Goal: Task Accomplishment & Management: Complete application form

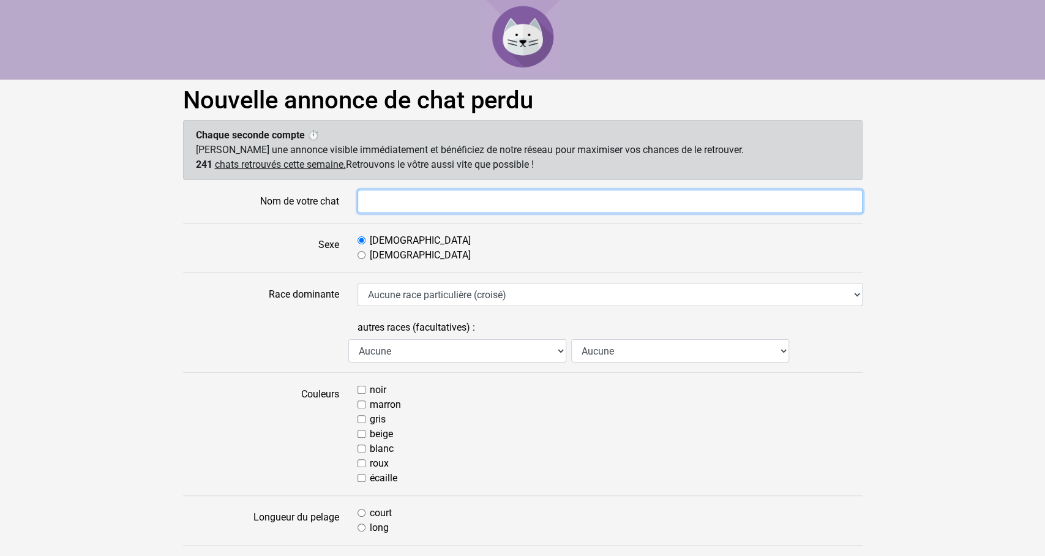
click at [398, 205] on input "Nom de votre chat" at bounding box center [609, 201] width 505 height 23
type input "Fleur"
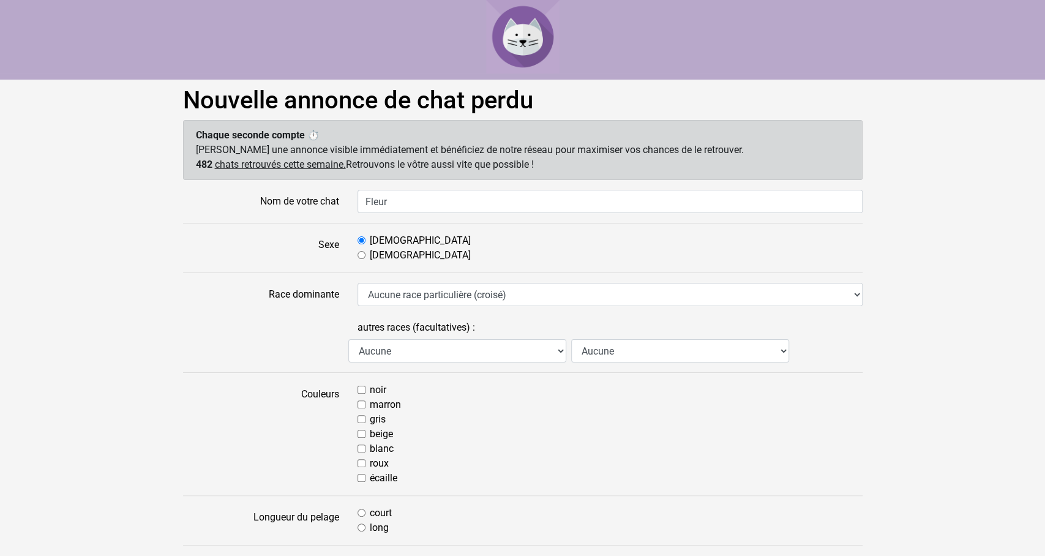
click at [359, 253] on input "Femelle" at bounding box center [361, 255] width 8 height 8
radio input "true"
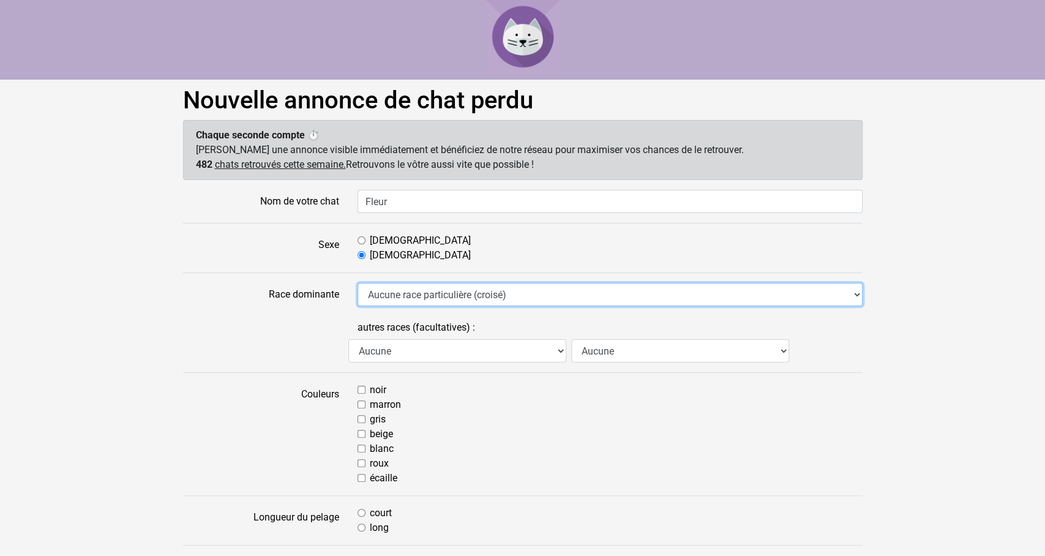
click at [357, 283] on select "Aucune race particulière (croisé) Abyssin Américain à poil dur American Bobtail…" at bounding box center [609, 294] width 505 height 23
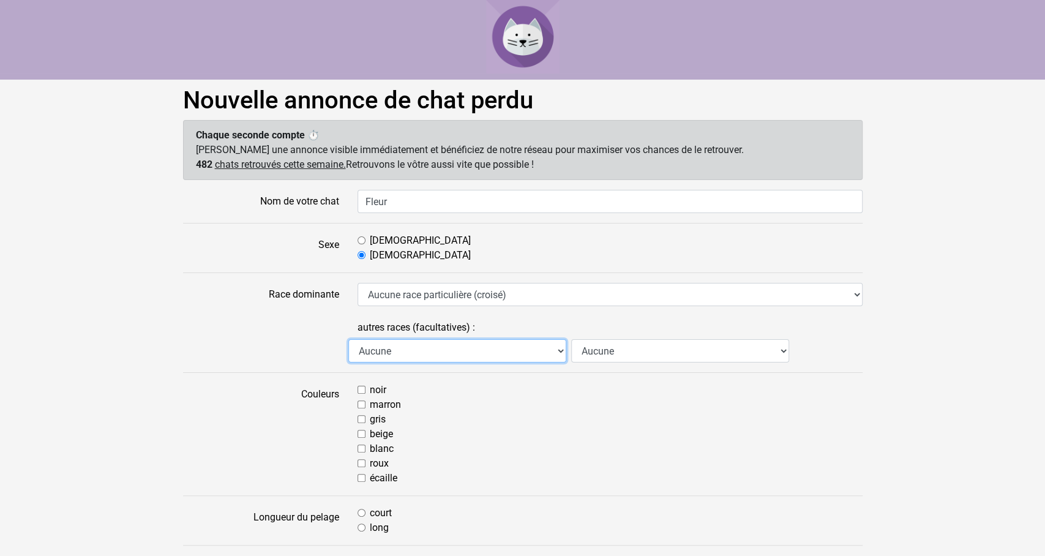
click at [348, 339] on select "Aucune Abyssin Américain à poil dur American Bobtail American Shorthair Angora …" at bounding box center [457, 350] width 218 height 23
select select "18"
click option "Européen" at bounding box center [0, 0] width 0 height 0
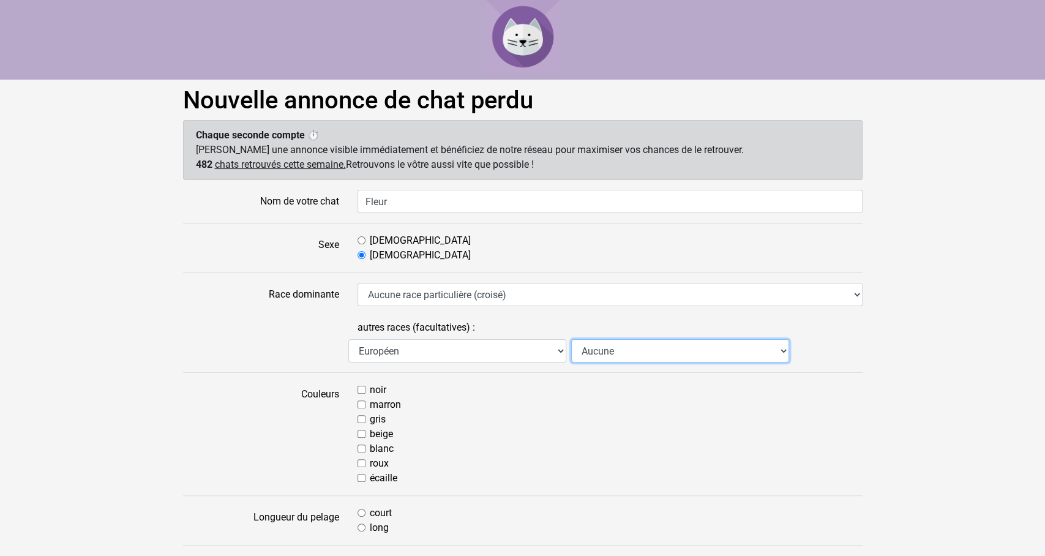
click at [571, 339] on select "Aucune Abyssin Américain à poil dur American Bobtail American Shorthair Angora …" at bounding box center [680, 350] width 218 height 23
click at [446, 430] on div "beige" at bounding box center [609, 434] width 505 height 15
click at [360, 451] on input "blanc" at bounding box center [361, 448] width 8 height 8
checkbox input "true"
click at [363, 463] on input "roux" at bounding box center [361, 463] width 8 height 8
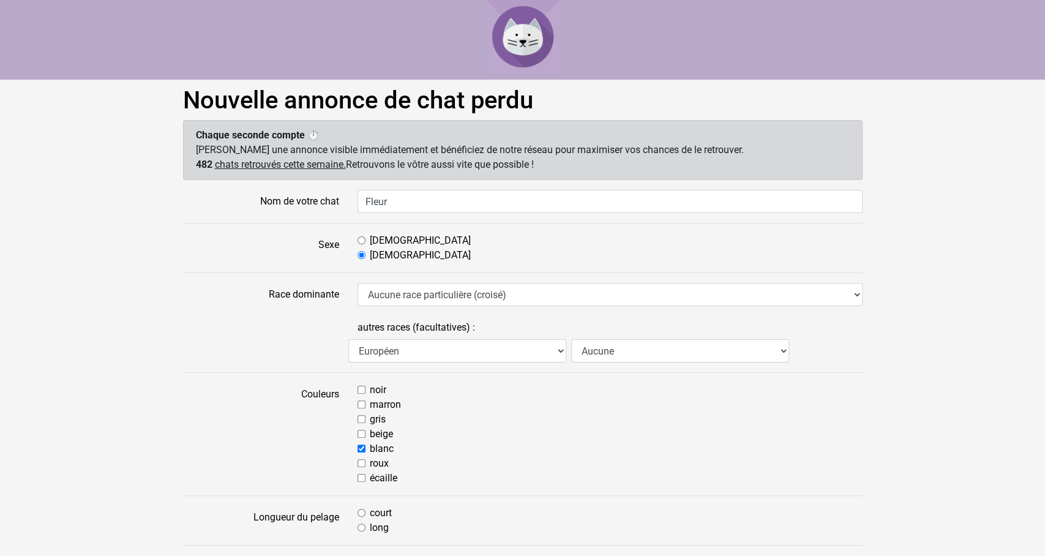
checkbox input "true"
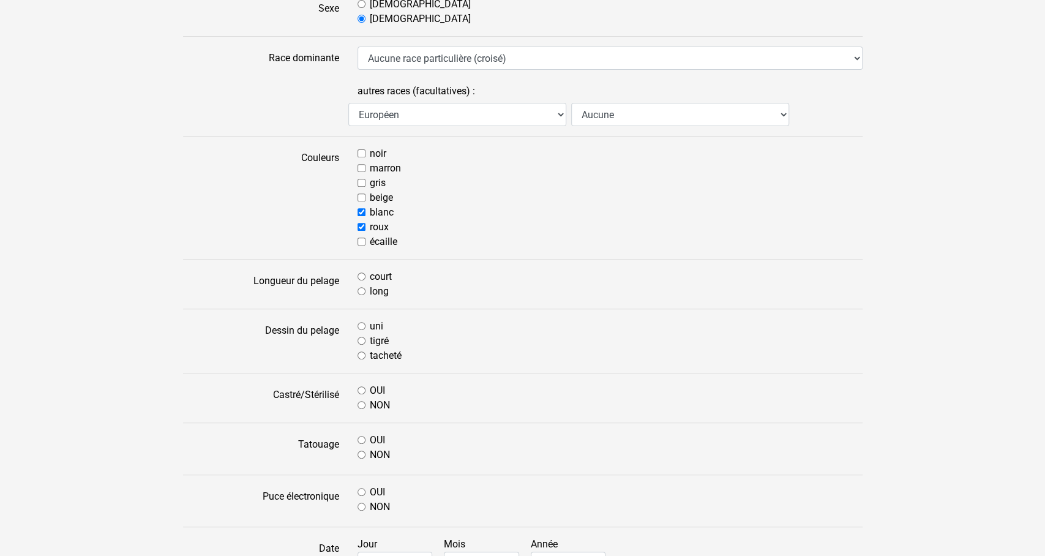
scroll to position [244, 0]
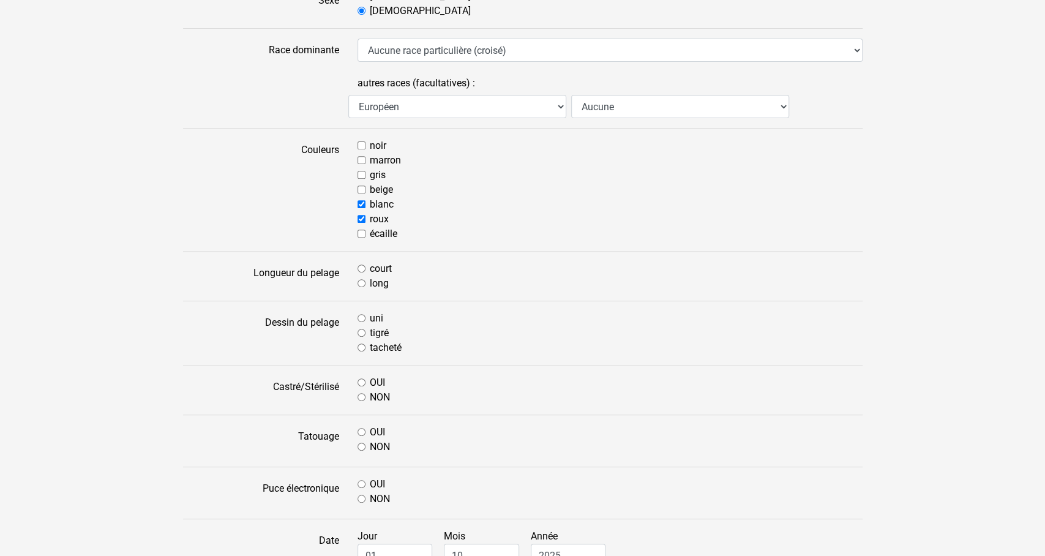
click at [365, 282] on div "long" at bounding box center [609, 283] width 505 height 15
click at [360, 283] on input "long" at bounding box center [361, 283] width 8 height 8
radio input "true"
click at [360, 311] on div "uni" at bounding box center [609, 318] width 505 height 15
click at [359, 315] on input "uni" at bounding box center [361, 318] width 8 height 8
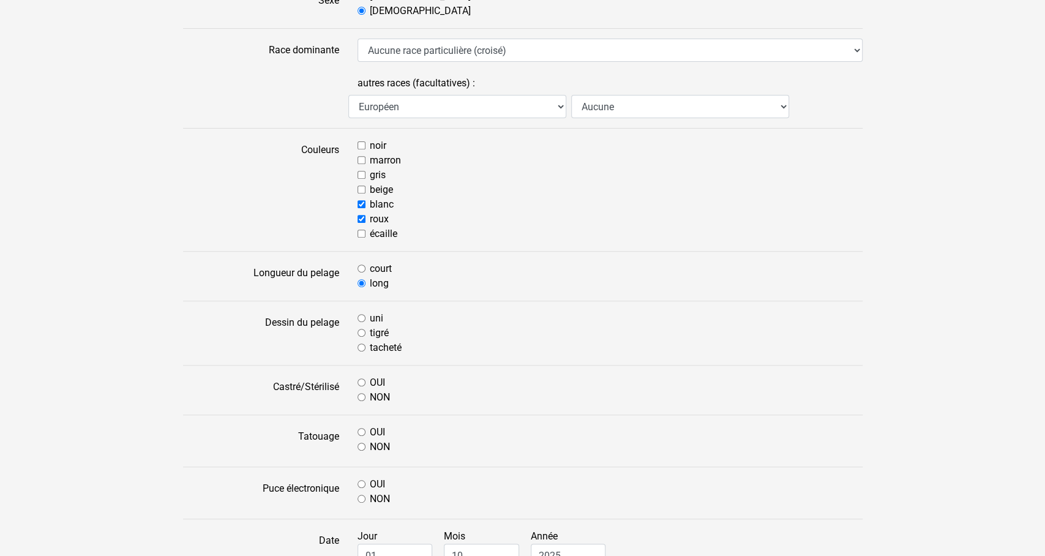
radio input "true"
click at [360, 343] on input "tacheté" at bounding box center [361, 347] width 8 height 8
radio input "true"
click at [362, 397] on input "NON" at bounding box center [361, 397] width 8 height 8
radio input "true"
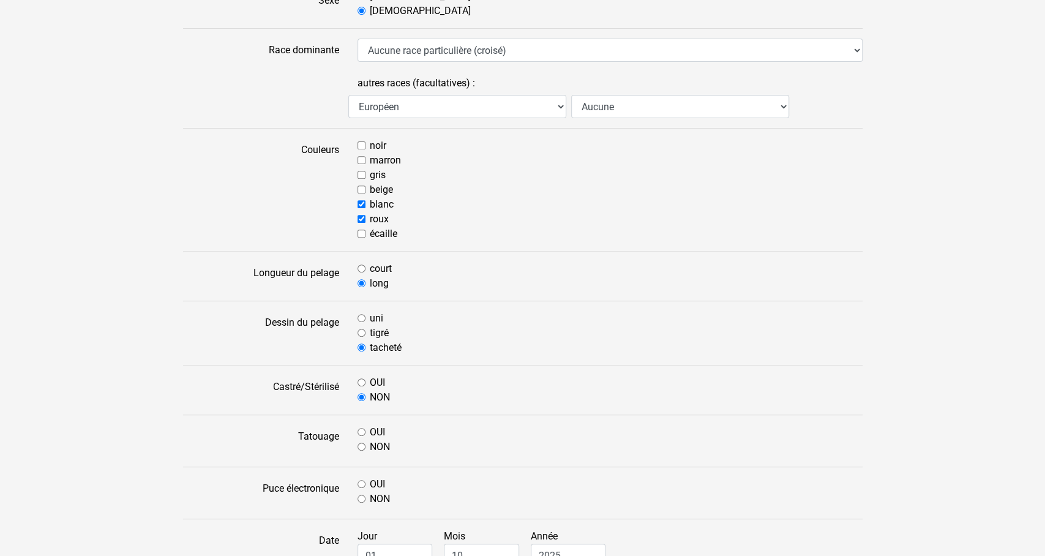
click at [362, 445] on input "NON" at bounding box center [361, 446] width 8 height 8
radio input "true"
click at [363, 500] on input "NON" at bounding box center [361, 498] width 8 height 8
radio input "true"
click at [360, 378] on input "OUI" at bounding box center [361, 382] width 8 height 8
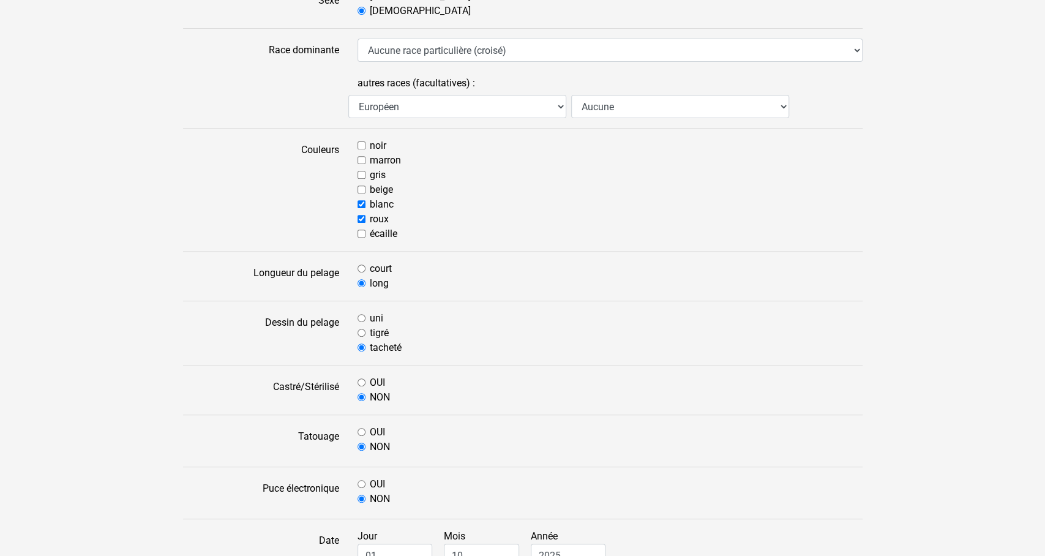
radio input "true"
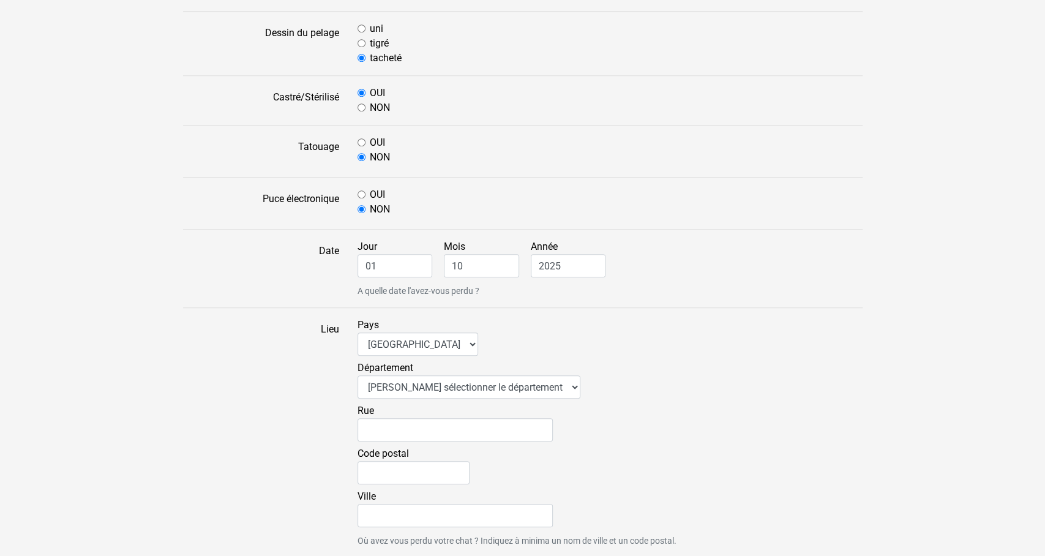
scroll to position [545, 0]
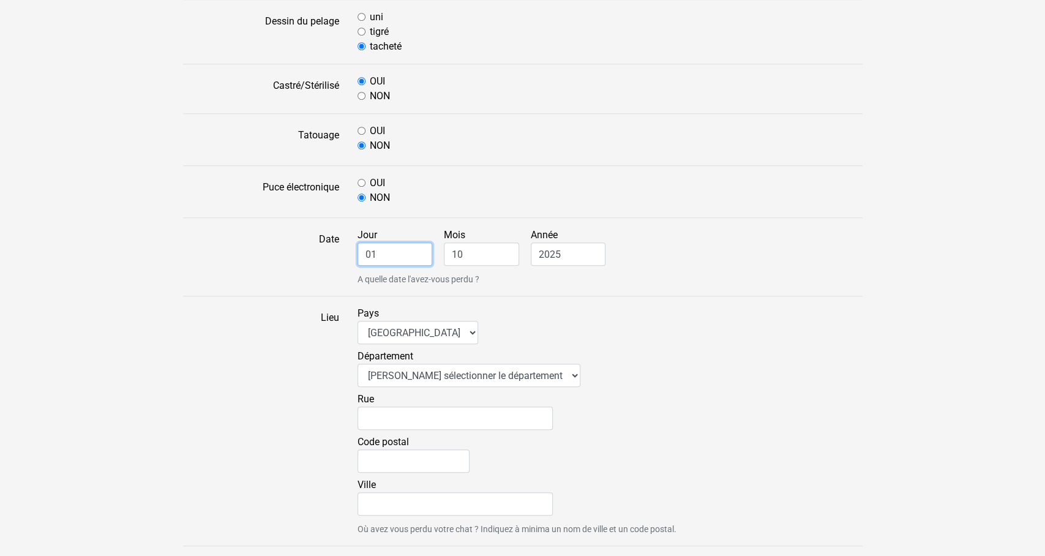
click at [409, 255] on input "01" at bounding box center [394, 253] width 75 height 23
type input "4"
click at [503, 253] on input "10" at bounding box center [481, 253] width 75 height 23
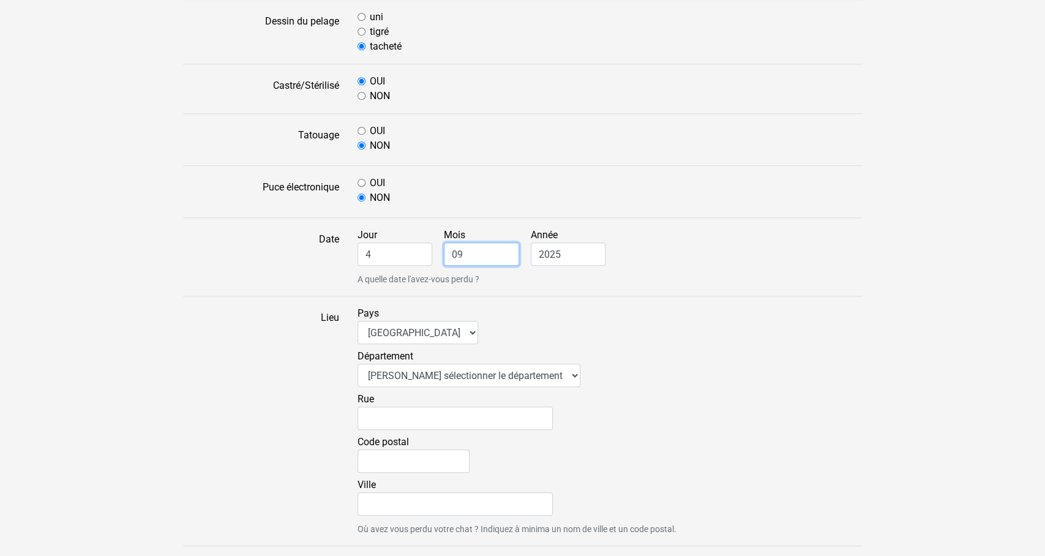
type input "09"
click at [357, 364] on select "Veuillez sélectionner le département 01 - Ain 02 - Aisne 03 - Allier 04 - Alpes…" at bounding box center [468, 375] width 223 height 23
select select "69"
click option "69 - [GEOGRAPHIC_DATA]" at bounding box center [0, 0] width 0 height 0
click at [409, 415] on input "Rue" at bounding box center [454, 417] width 195 height 23
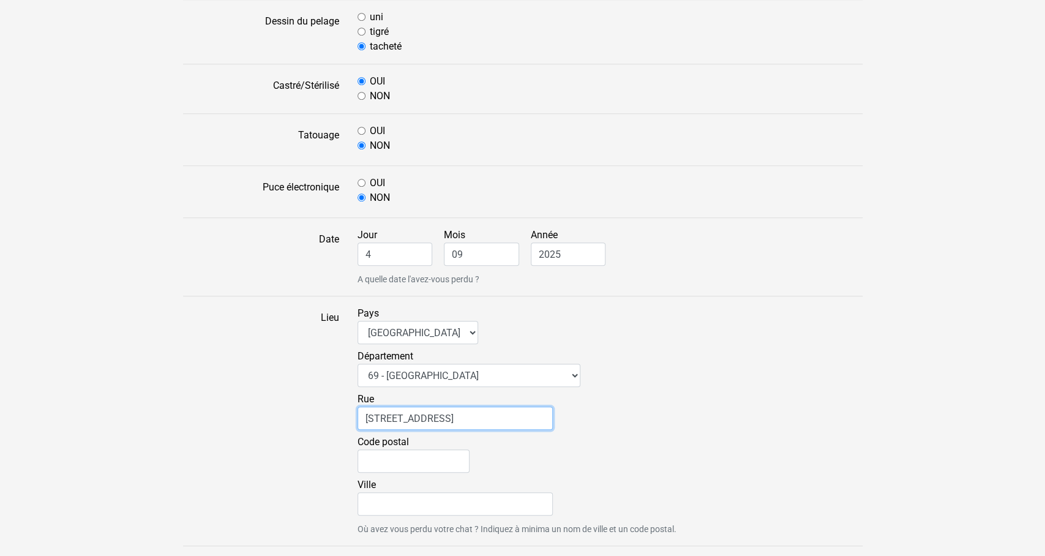
click at [364, 418] on input "6 rue de la république" at bounding box center [454, 417] width 195 height 23
type input "secteur 6 rue de la république"
click at [446, 460] on input "Code postal" at bounding box center [413, 460] width 112 height 23
type input "69"
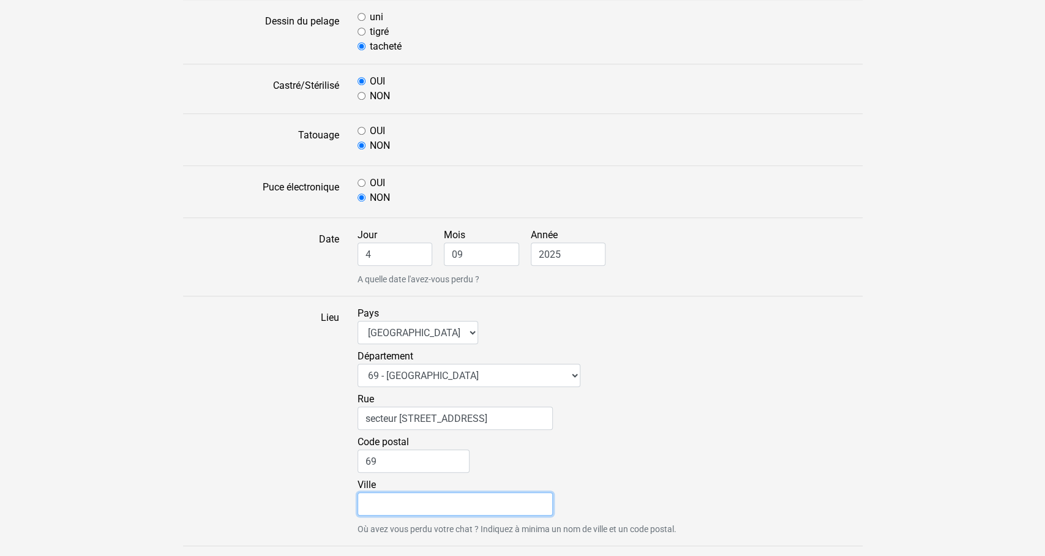
click at [425, 493] on input "Ville" at bounding box center [454, 503] width 195 height 23
type input "Chassieu"
click at [399, 453] on input "69" at bounding box center [413, 460] width 112 height 23
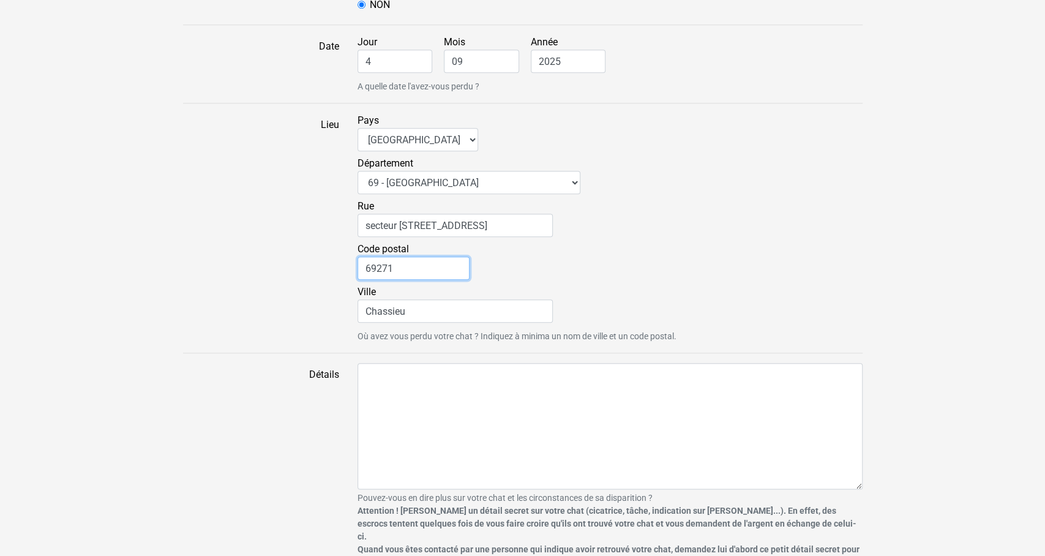
scroll to position [739, 0]
type input "69271"
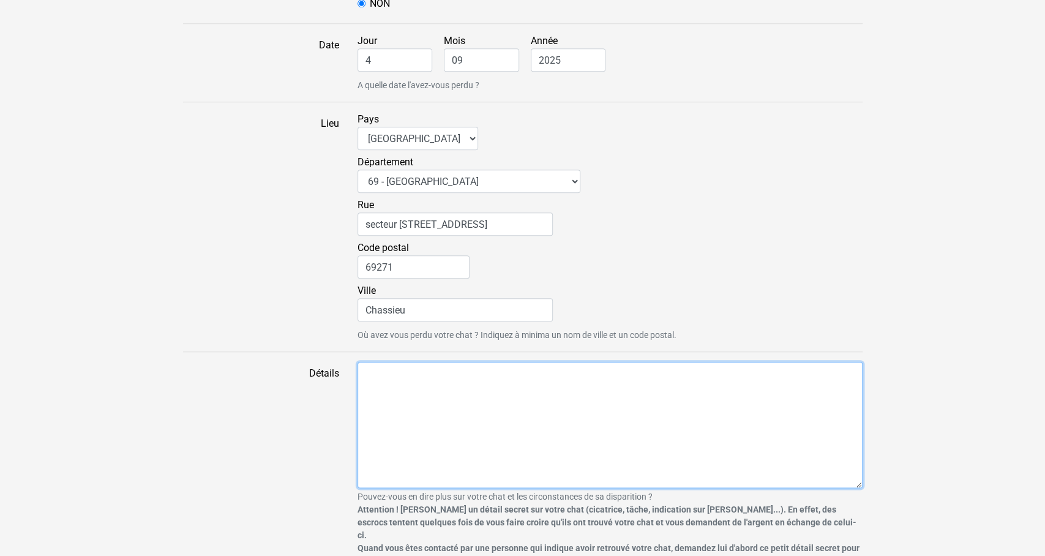
click at [582, 398] on textarea "Détails" at bounding box center [609, 425] width 505 height 126
type textarea "D"
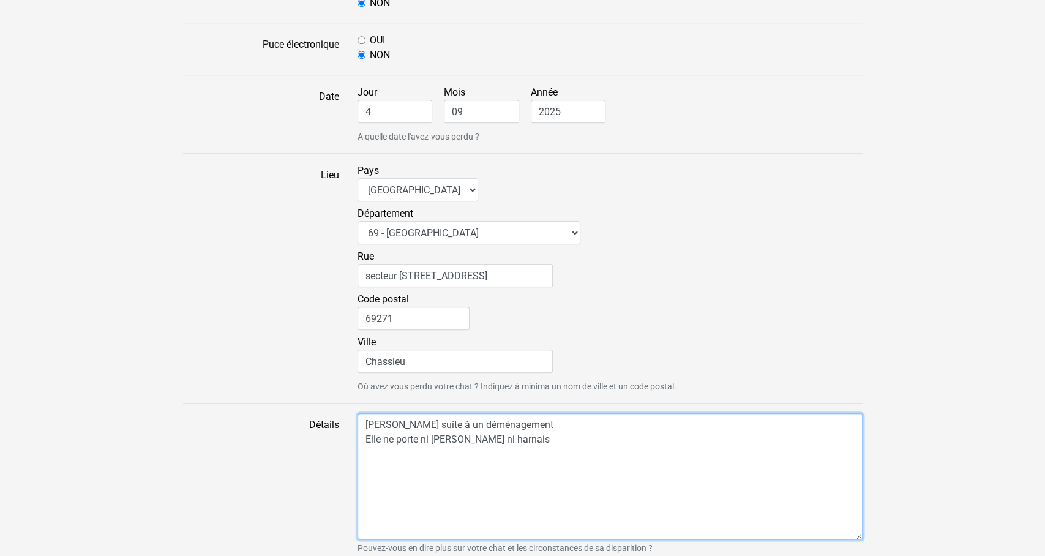
scroll to position [696, 0]
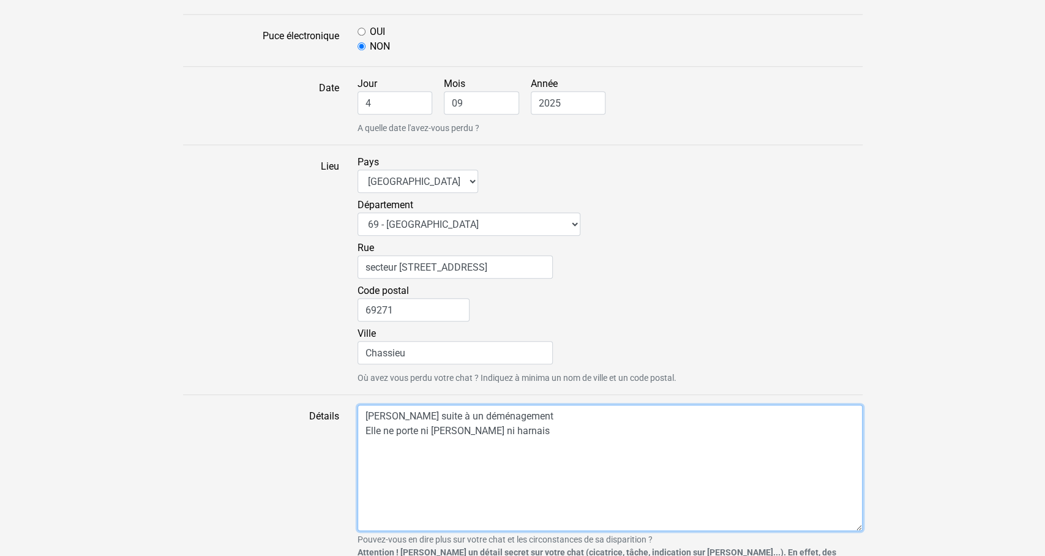
click at [518, 415] on textarea "Perdue suite à un déménagement Elle ne porte ni collier ni harnais" at bounding box center [609, 468] width 505 height 126
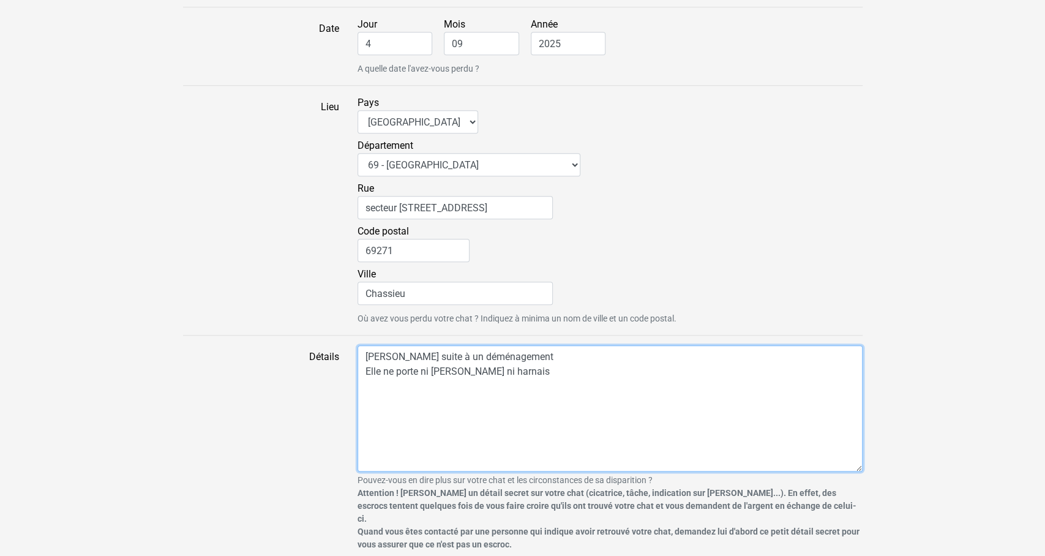
scroll to position [788, 0]
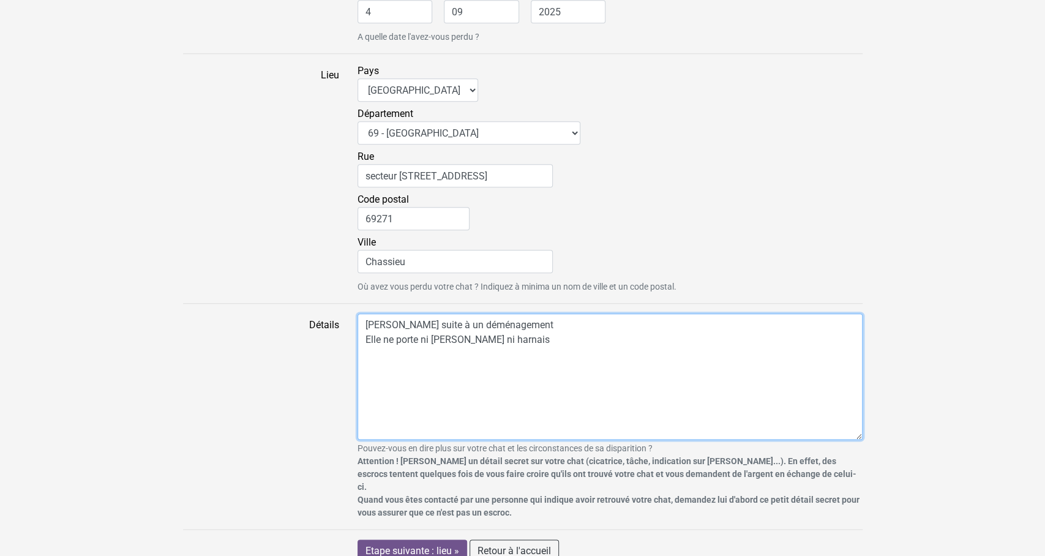
type textarea "Perdue suite à un déménagement Elle ne porte ni collier ni harnais"
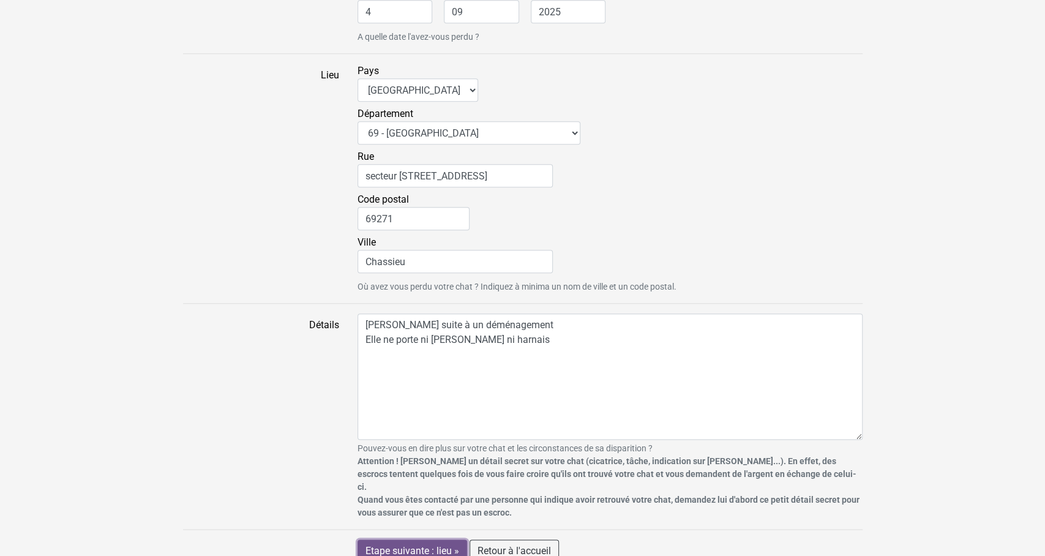
click at [428, 539] on input "Etape suivante : lieu »" at bounding box center [412, 550] width 110 height 23
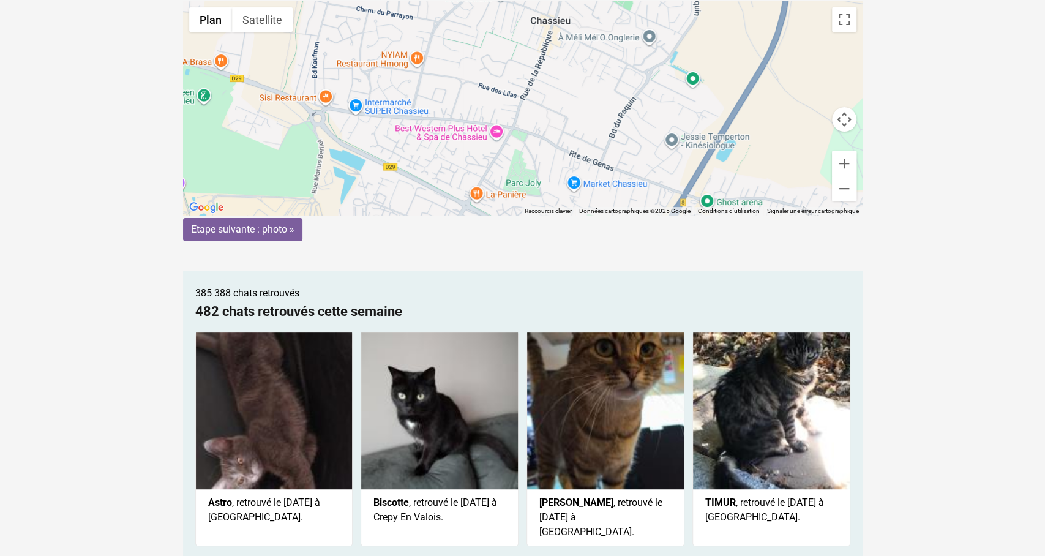
scroll to position [153, 0]
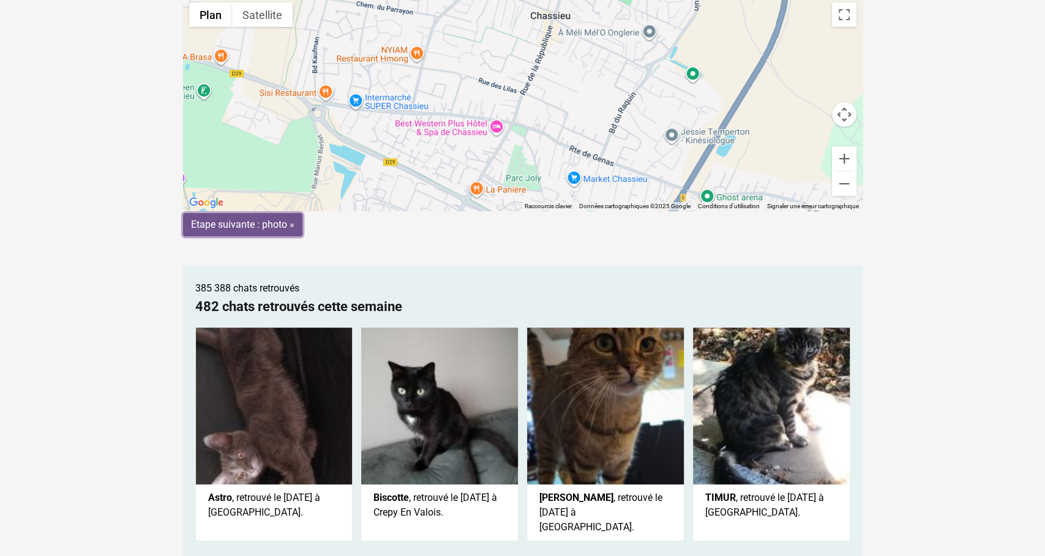
click at [243, 217] on input "Etape suivante : photo »" at bounding box center [242, 224] width 119 height 23
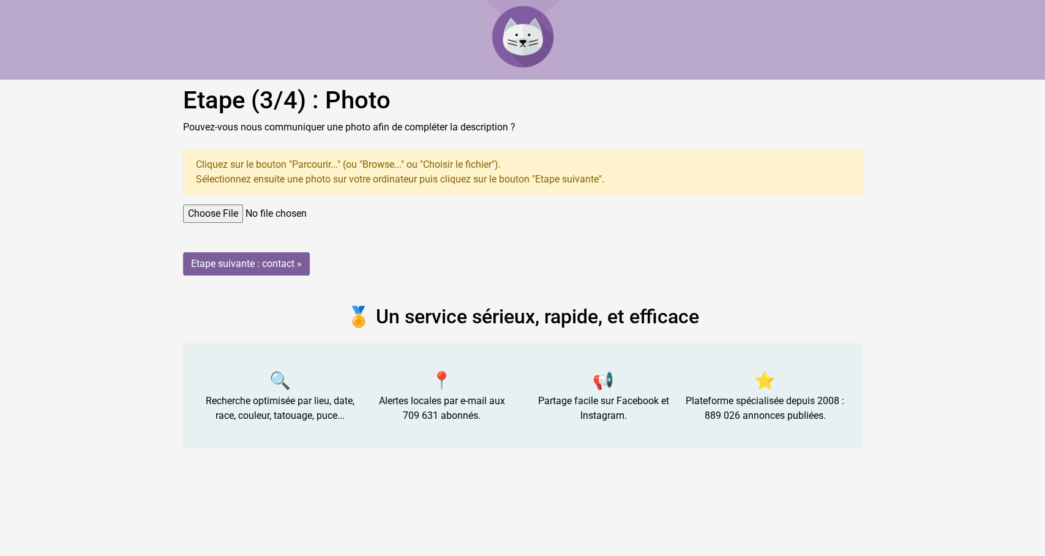
click at [227, 212] on input "file" at bounding box center [522, 213] width 679 height 18
type input "C:\fakepath\20250801_070907.jpg"
click at [283, 263] on input "Etape suivante : contact »" at bounding box center [246, 263] width 127 height 23
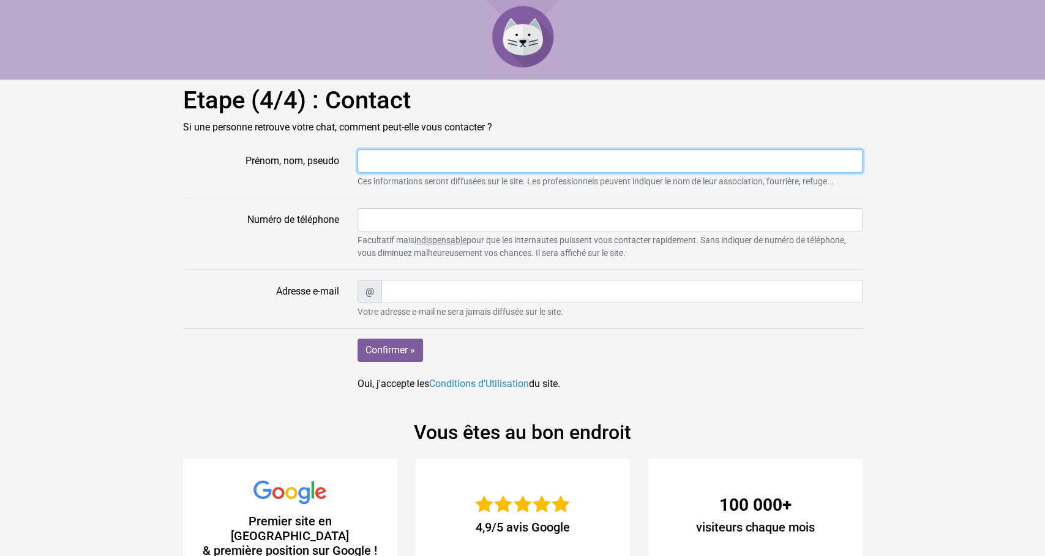
click at [386, 166] on input "Prénom, nom, pseudo" at bounding box center [609, 160] width 505 height 23
type input "[PERSON_NAME]"
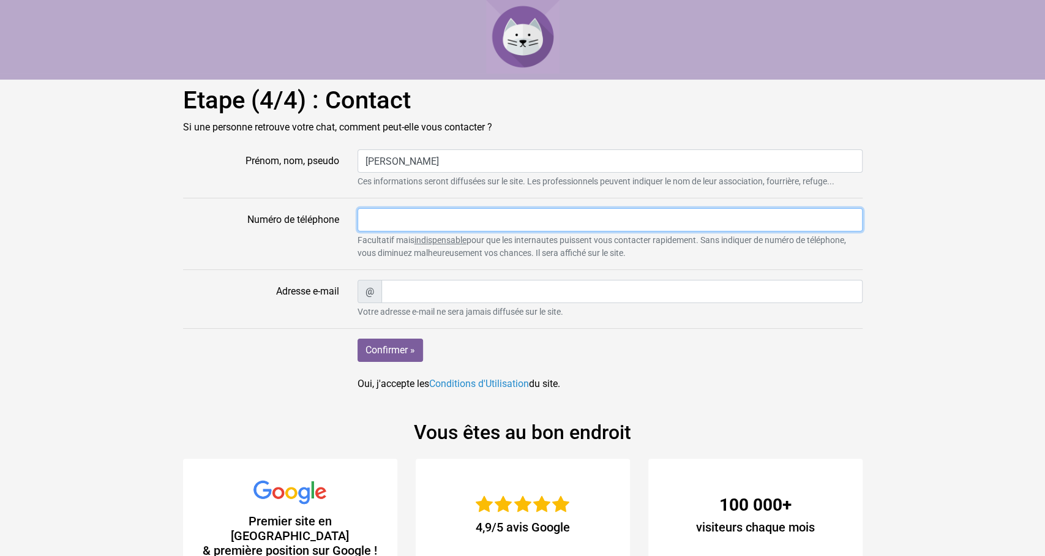
click at [385, 228] on input "Numéro de téléphone" at bounding box center [609, 219] width 505 height 23
click at [375, 218] on input "0608182779" at bounding box center [609, 219] width 505 height 23
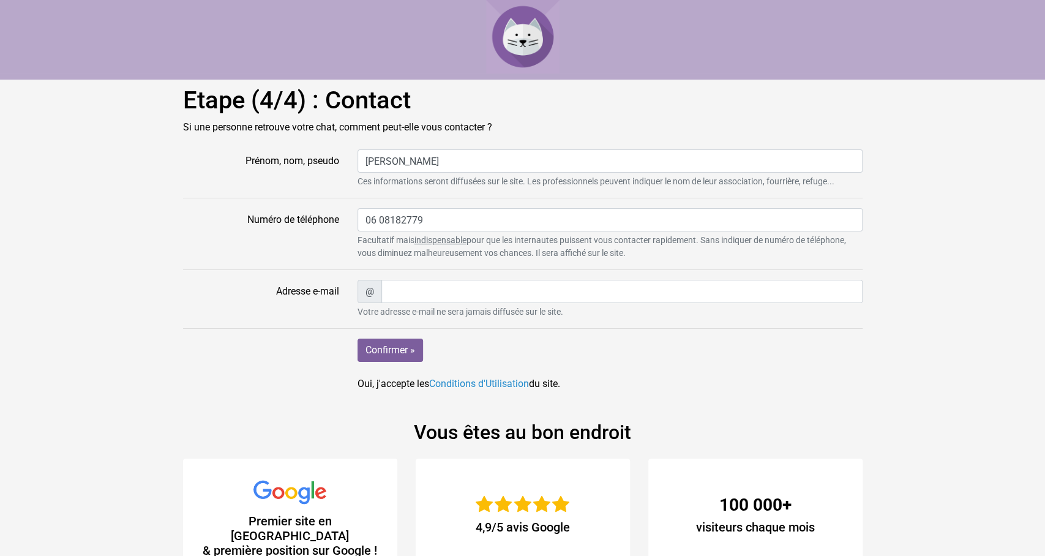
click at [431, 259] on small "Facultatif mais indispensable pour que les internautes puissent vous contacter …" at bounding box center [609, 247] width 505 height 26
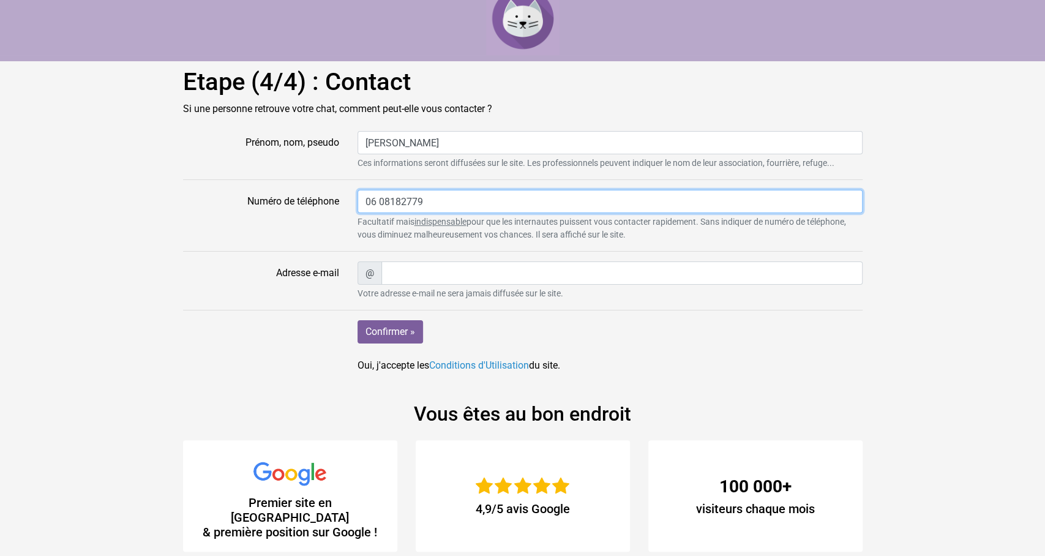
click at [385, 200] on input "06 08182779" at bounding box center [609, 201] width 505 height 23
type input "06 08 18 27 79"
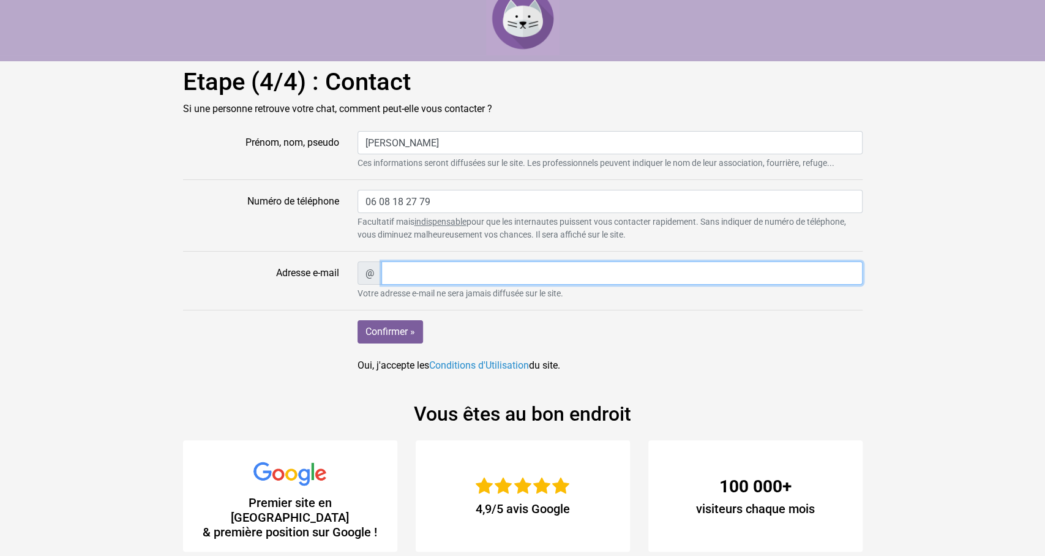
click at [641, 275] on input "Adresse e-mail" at bounding box center [621, 272] width 481 height 23
click at [509, 270] on input "Adresse e-mail" at bounding box center [621, 272] width 481 height 23
paste input "danielle48dasilva@gmail.com"
type input "danielle48dasilva@gmail.com"
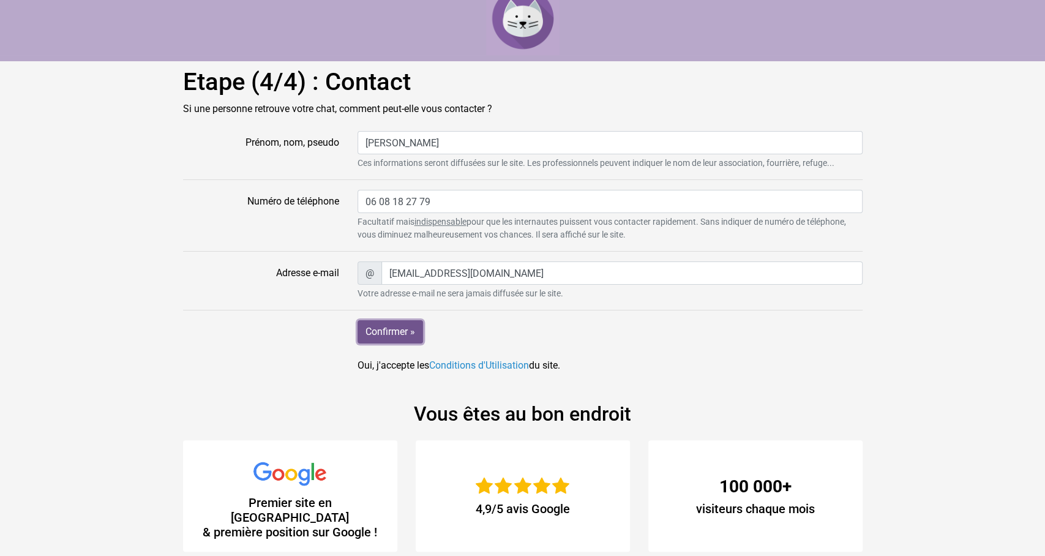
click at [395, 329] on input "Confirmer »" at bounding box center [389, 331] width 65 height 23
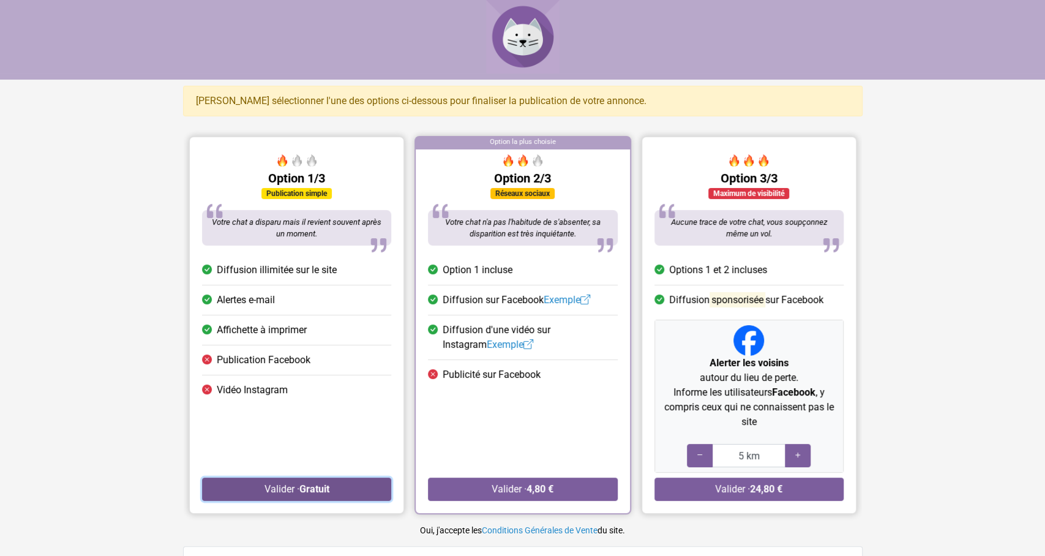
click at [315, 493] on strong "Gratuit" at bounding box center [314, 489] width 30 height 12
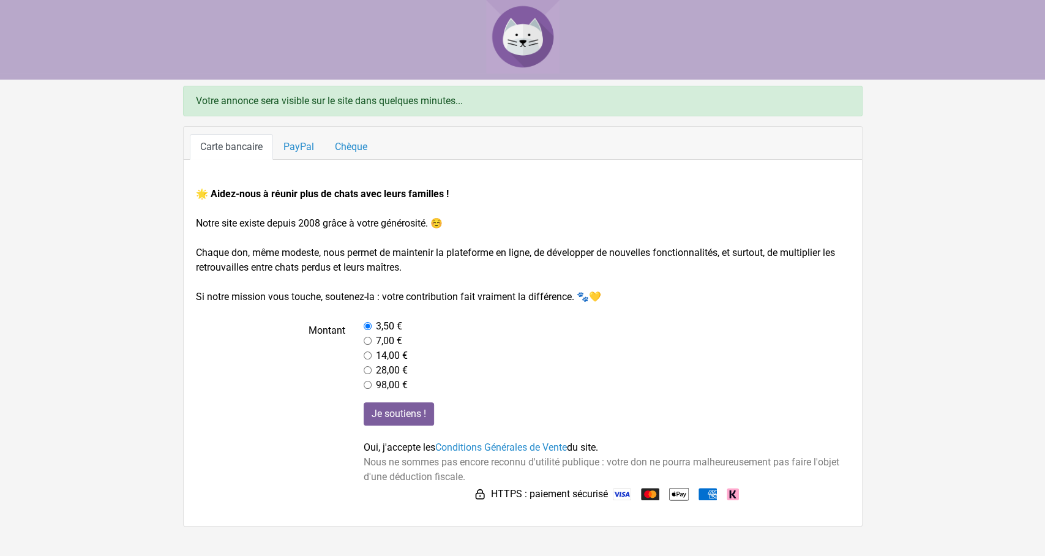
click at [521, 45] on img at bounding box center [522, 36] width 73 height 73
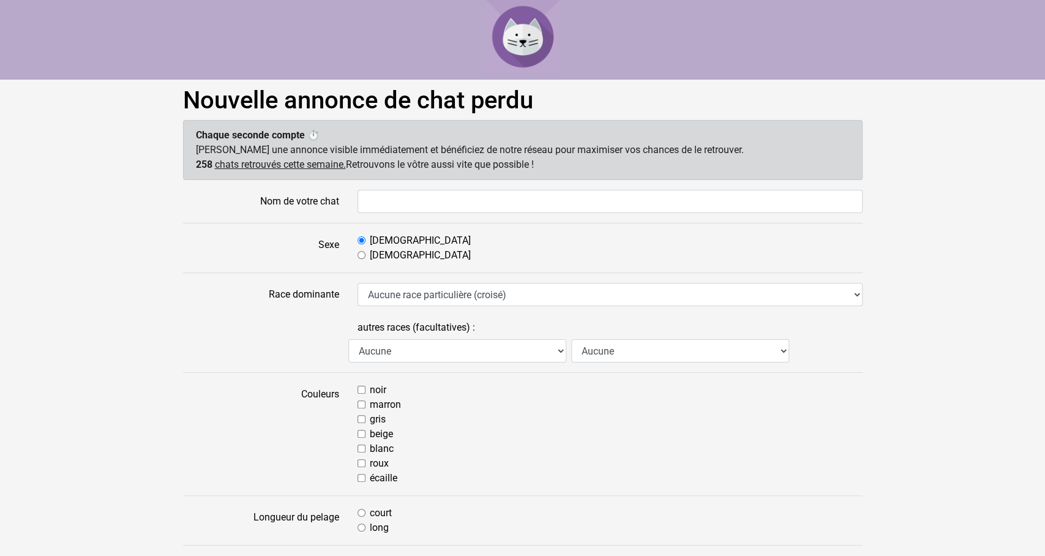
click at [532, 52] on img at bounding box center [522, 36] width 73 height 73
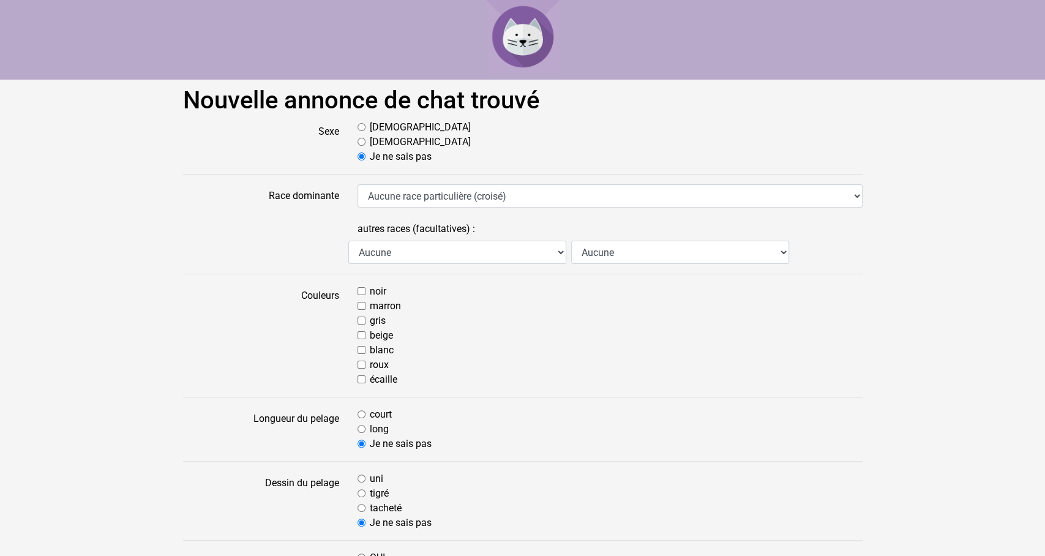
click at [523, 37] on img at bounding box center [522, 36] width 73 height 73
